Goal: Task Accomplishment & Management: Manage account settings

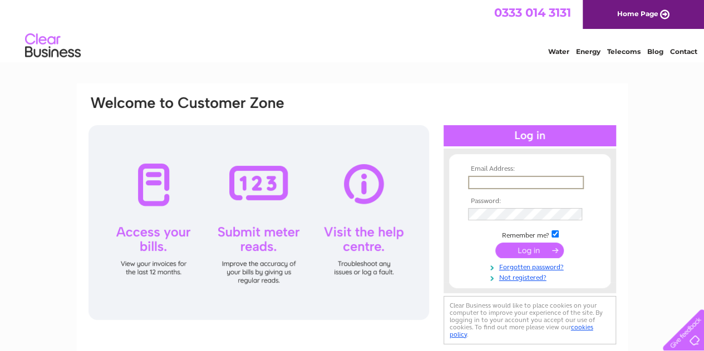
click at [501, 184] on input "text" at bounding box center [526, 182] width 116 height 13
type input "[EMAIL_ADDRESS][DOMAIN_NAME]"
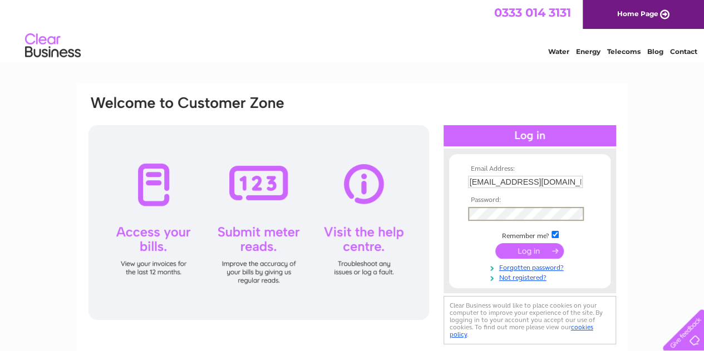
click at [495, 243] on input "submit" at bounding box center [529, 251] width 68 height 16
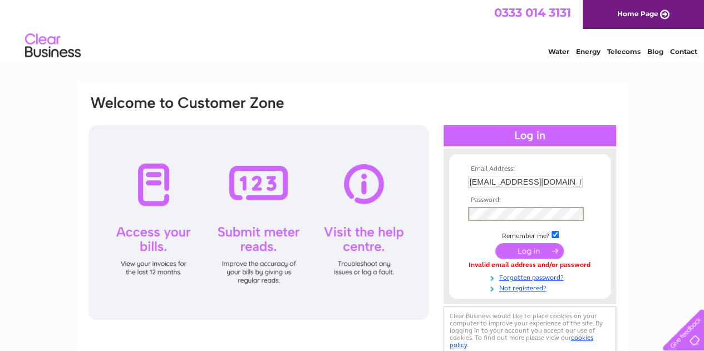
click at [495, 243] on input "submit" at bounding box center [529, 251] width 68 height 16
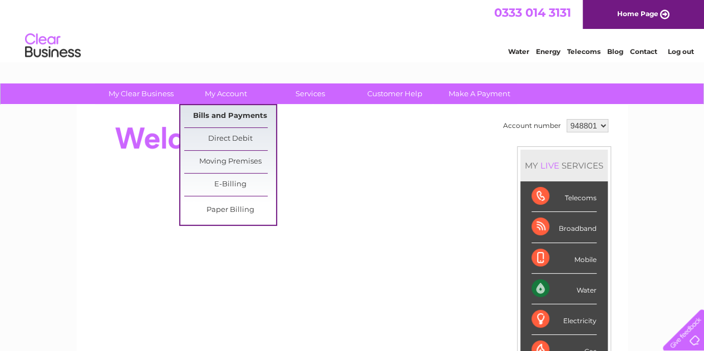
click at [223, 112] on link "Bills and Payments" at bounding box center [230, 116] width 92 height 22
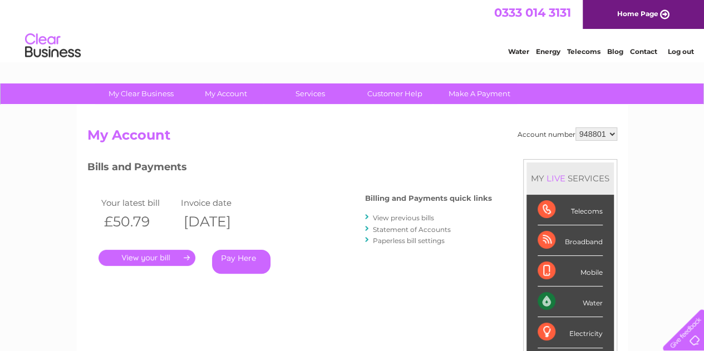
click at [176, 259] on link "." at bounding box center [147, 258] width 97 height 16
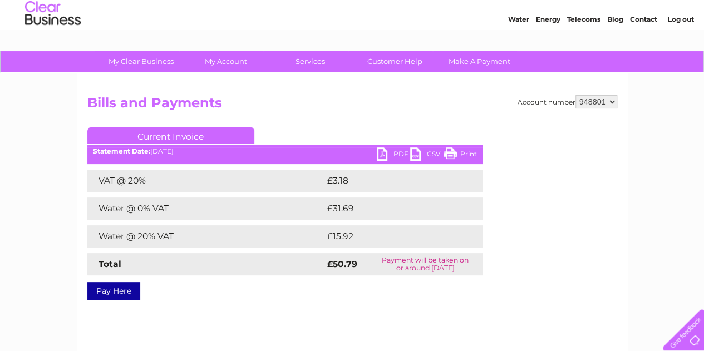
scroll to position [56, 0]
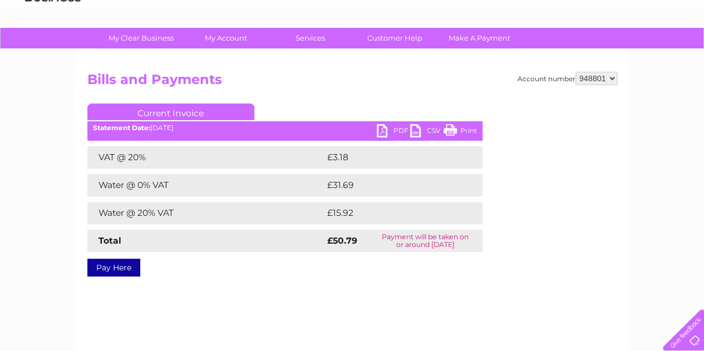
click at [392, 126] on link "PDF" at bounding box center [393, 132] width 33 height 16
